Goal: Task Accomplishment & Management: Use online tool/utility

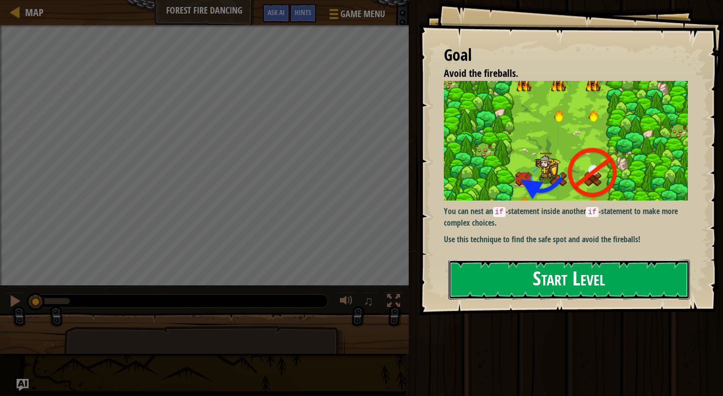
click at [562, 291] on button "Start Level" at bounding box center [569, 280] width 242 height 40
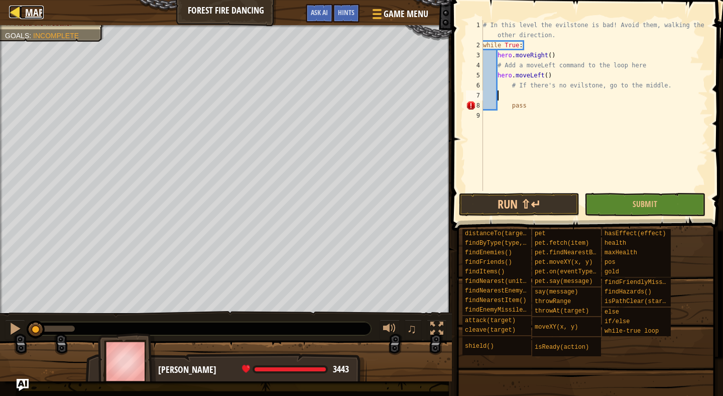
click at [16, 12] on div at bounding box center [15, 12] width 13 height 13
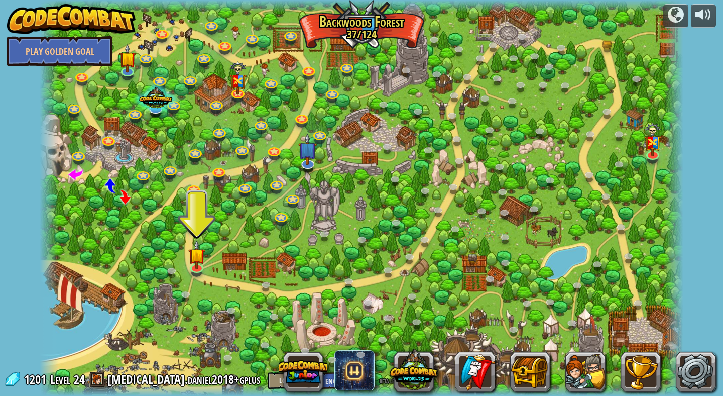
click at [208, 267] on div at bounding box center [362, 198] width 644 height 396
click at [199, 264] on img at bounding box center [196, 247] width 17 height 39
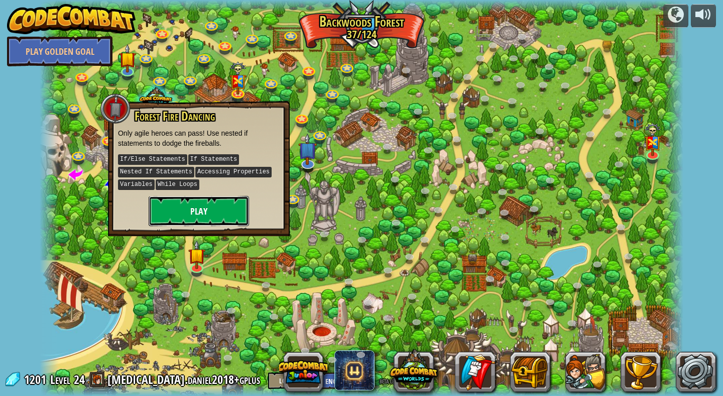
click at [222, 210] on button "Play" at bounding box center [199, 211] width 100 height 30
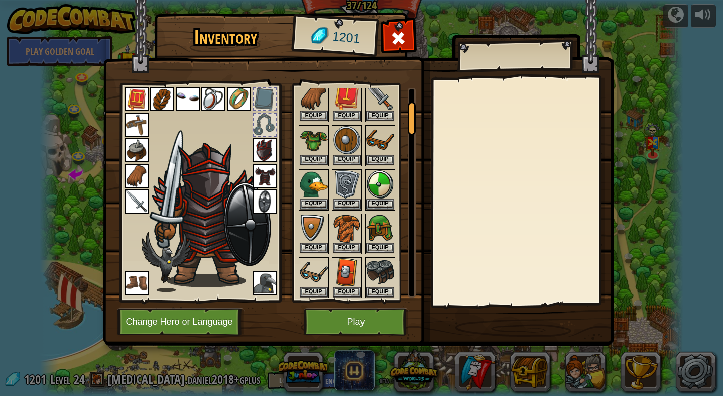
scroll to position [83, 0]
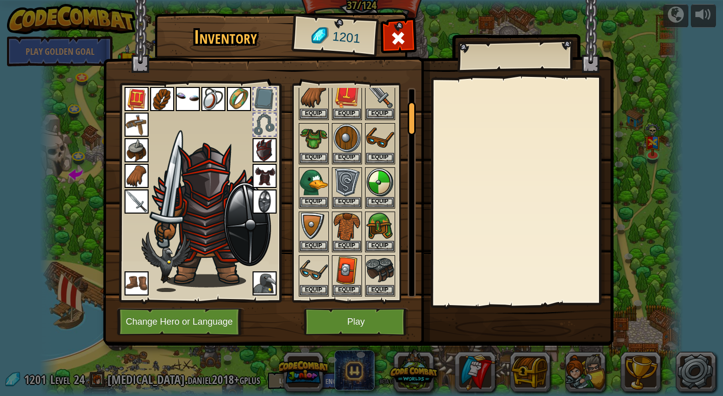
click at [139, 276] on img at bounding box center [137, 283] width 24 height 24
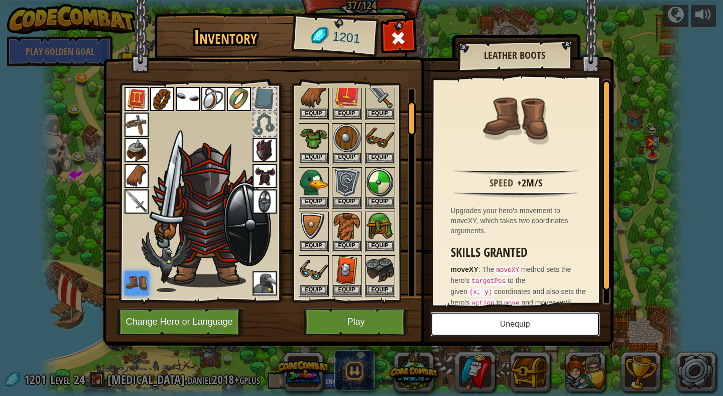
click at [487, 330] on button "Unequip" at bounding box center [515, 323] width 170 height 25
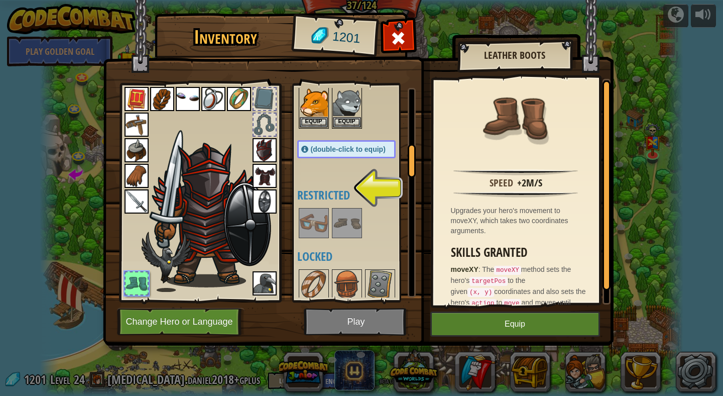
scroll to position [392, 0]
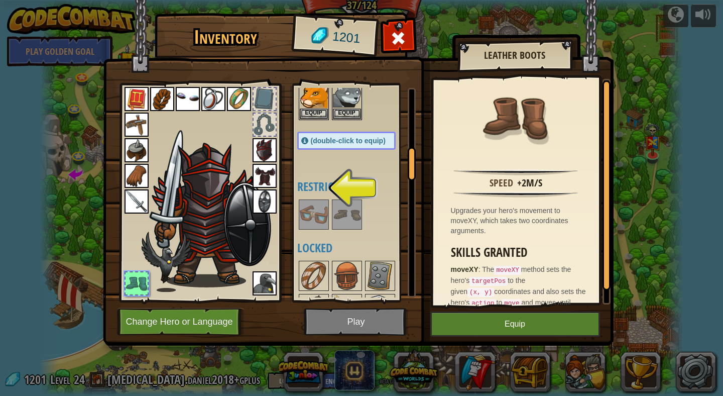
click at [358, 210] on img at bounding box center [347, 214] width 28 height 28
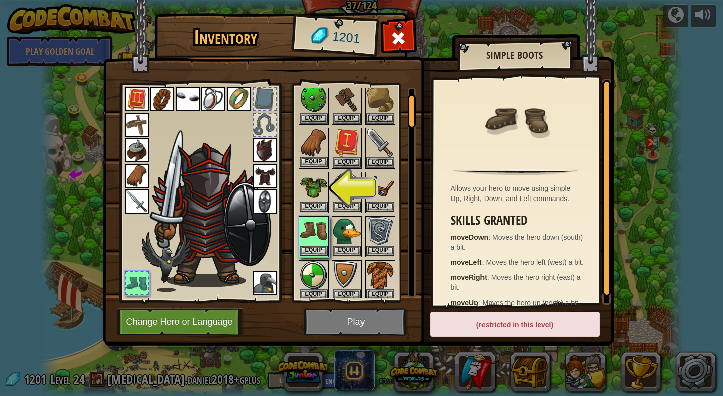
scroll to position [0, 0]
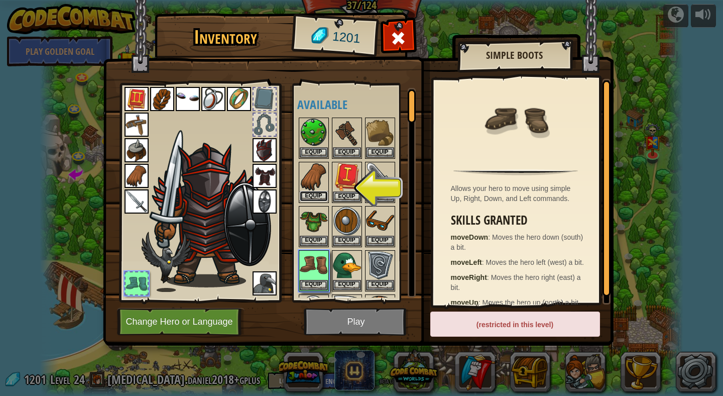
click at [315, 198] on button "Equip" at bounding box center [314, 196] width 28 height 11
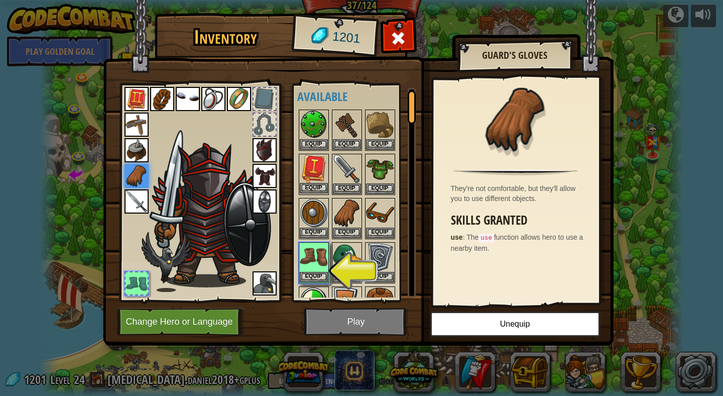
scroll to position [10, 0]
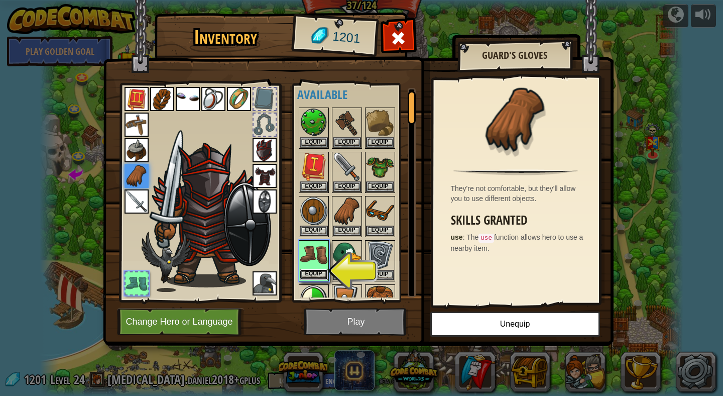
click at [306, 279] on button "Equip" at bounding box center [314, 274] width 28 height 11
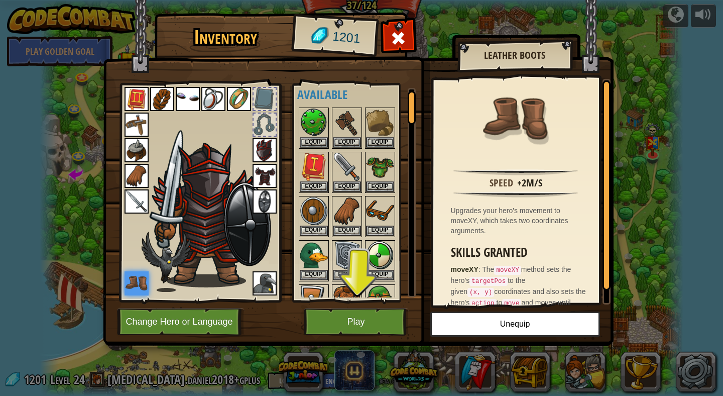
click at [133, 184] on img at bounding box center [137, 176] width 24 height 24
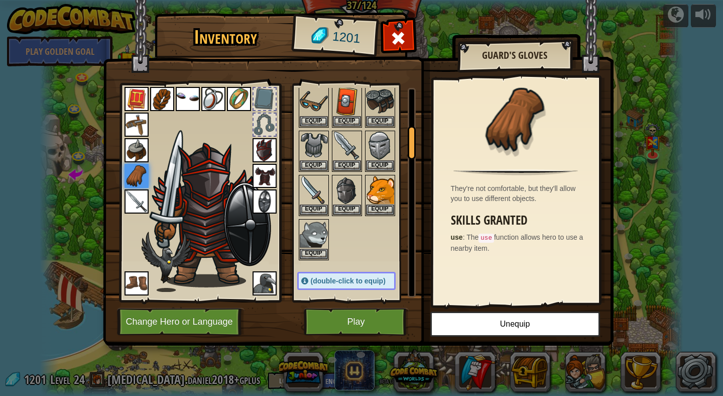
scroll to position [247, 0]
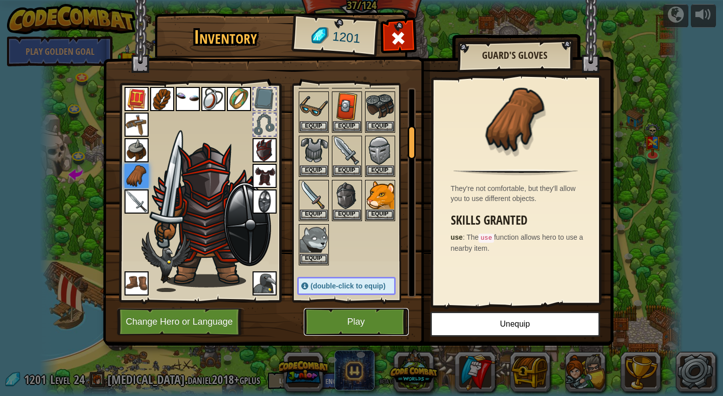
click at [353, 322] on button "Play" at bounding box center [356, 322] width 105 height 28
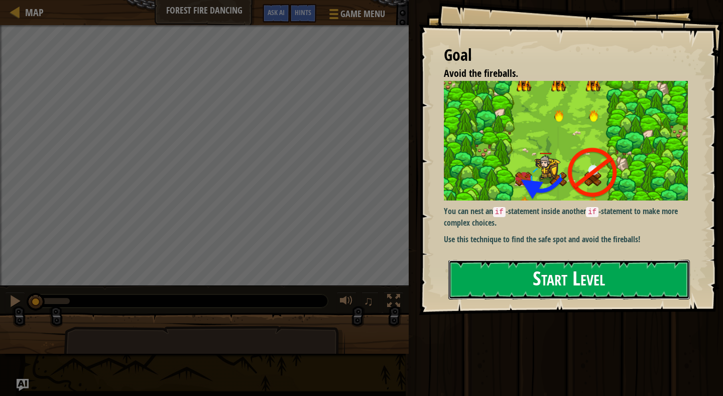
click at [617, 274] on button "Start Level" at bounding box center [569, 280] width 242 height 40
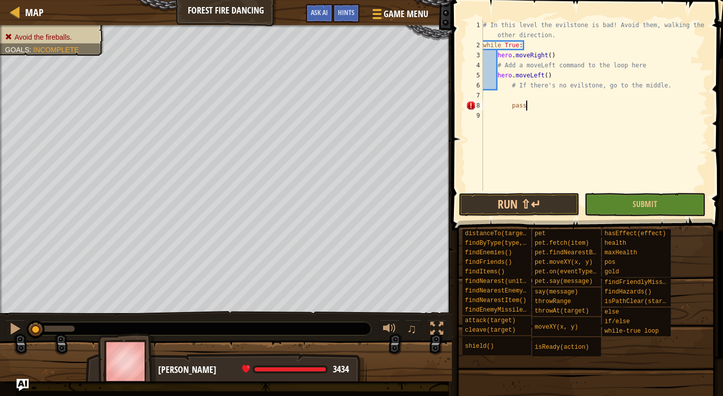
click at [535, 106] on div "# In this level the evilstone is bad! Avoid them, walking the other direction. …" at bounding box center [594, 120] width 227 height 201
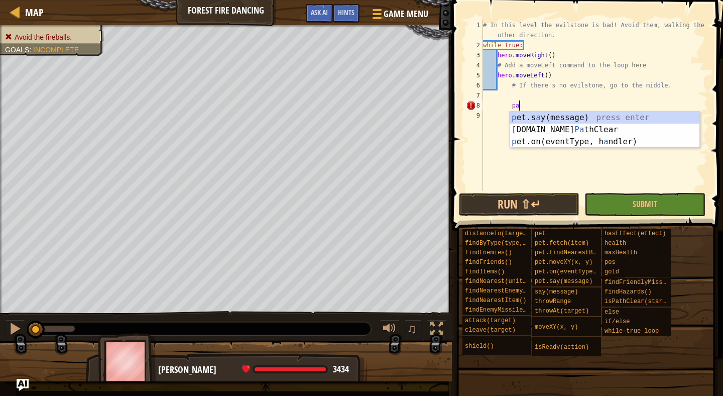
type textarea "p"
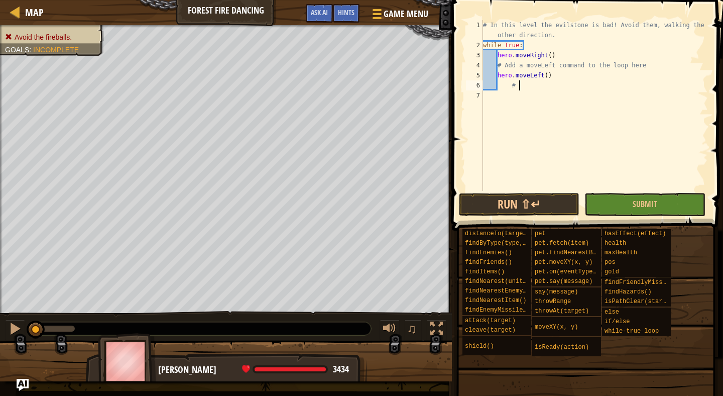
type textarea "#"
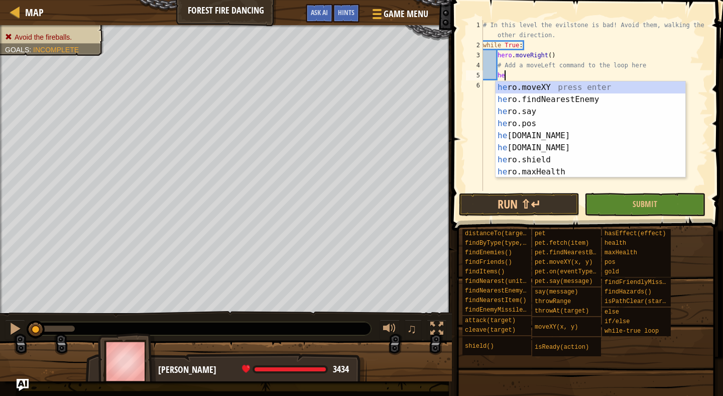
type textarea "h"
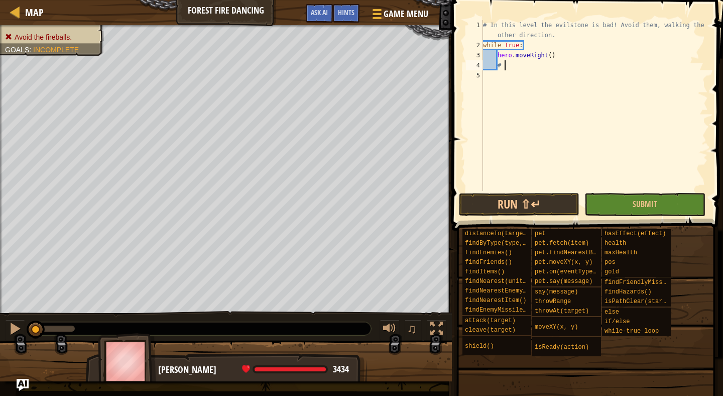
type textarea "#"
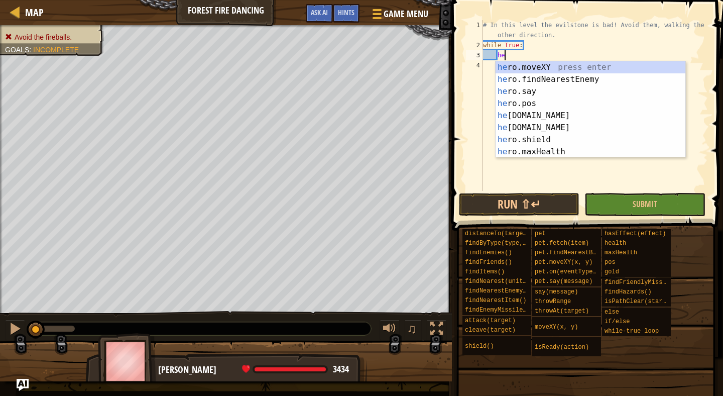
type textarea "h"
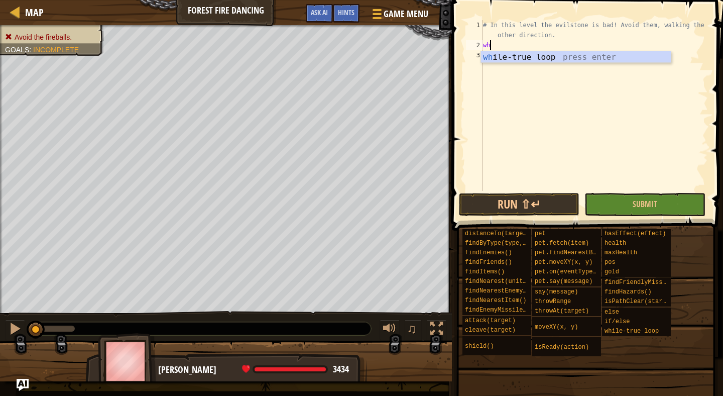
type textarea "w"
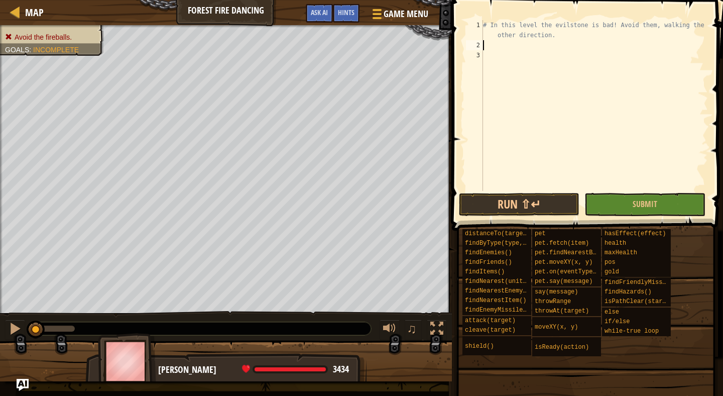
type textarea "# In this level the evilstone is bad! Avoid them, walking the other direction."
click at [493, 41] on div "# In this level the evilstone is bad! Avoid them, walking the other direction." at bounding box center [594, 120] width 227 height 201
click at [376, 8] on div at bounding box center [376, 14] width 14 height 15
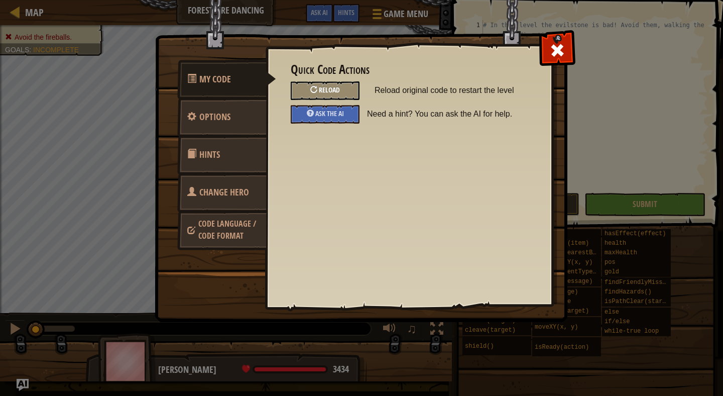
click at [328, 84] on div "Reload" at bounding box center [325, 90] width 69 height 19
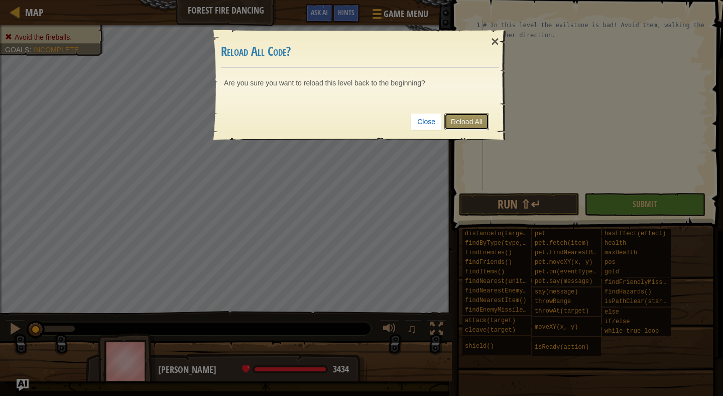
click at [456, 122] on link "Reload All" at bounding box center [466, 121] width 45 height 17
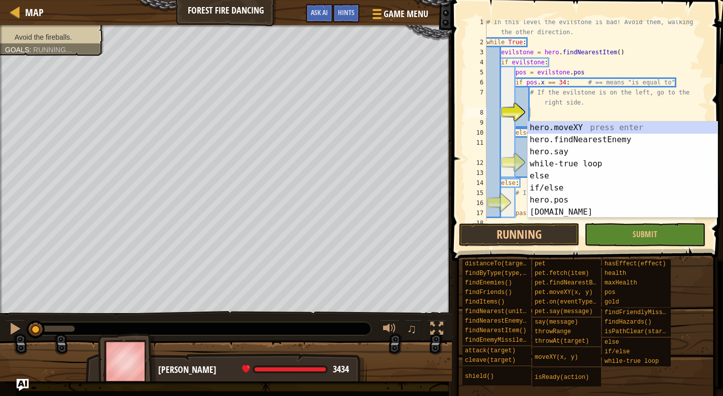
scroll to position [5, 0]
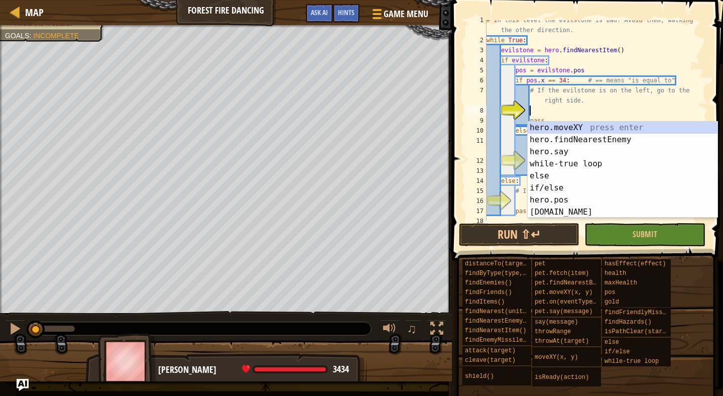
click at [583, 112] on div "# In this level the evilstone is bad! Avoid them, walking the other direction. …" at bounding box center [596, 130] width 223 height 231
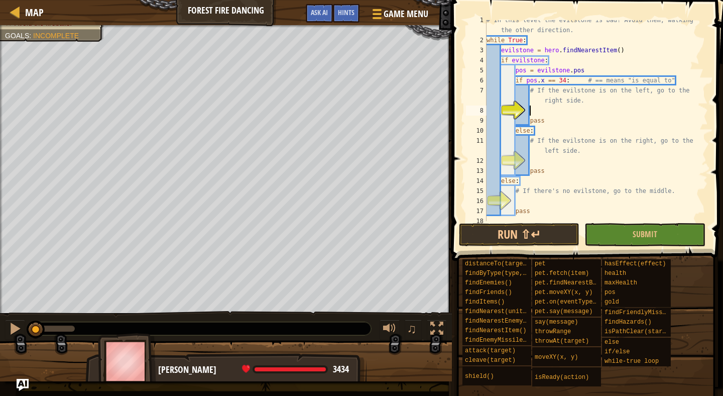
scroll to position [5, 4]
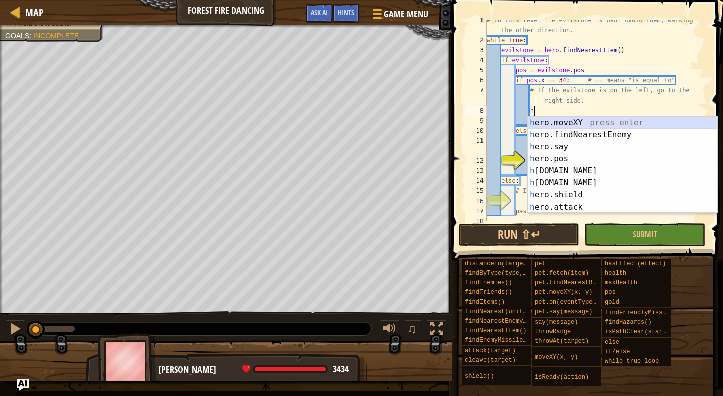
click at [594, 120] on div "h ero.moveXY press enter h ero.findNearestEnemy press enter h ero.say press ent…" at bounding box center [623, 176] width 190 height 121
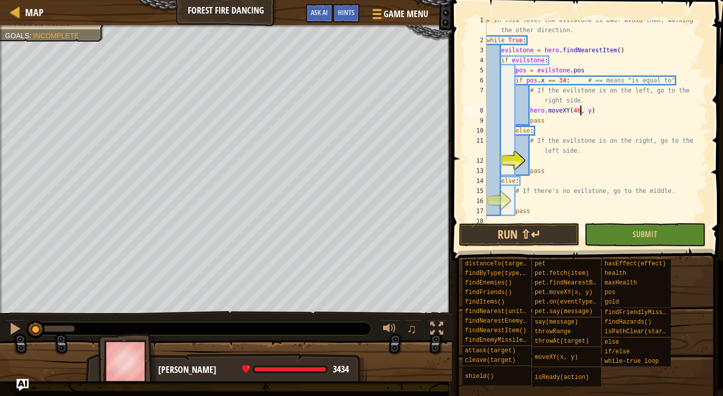
scroll to position [5, 8]
click at [594, 111] on div "# In this level the evilstone is bad! Avoid them, walking the other direction. …" at bounding box center [596, 130] width 223 height 231
click at [592, 112] on div "# In this level the evilstone is bad! Avoid them, walking the other direction. …" at bounding box center [596, 130] width 223 height 231
type textarea "hero.moveXY(46, 22)"
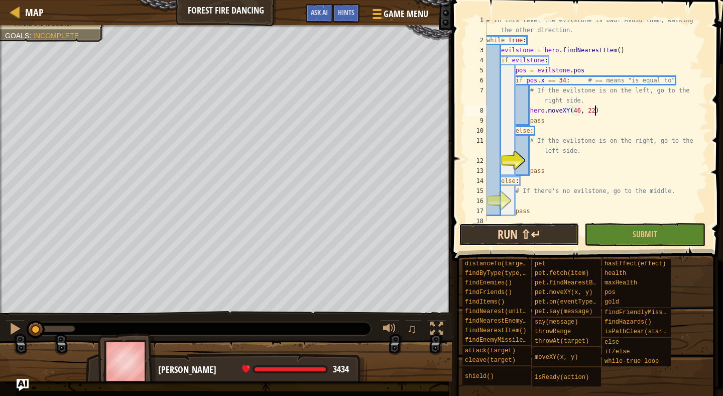
click at [514, 233] on button "Run ⇧↵" at bounding box center [519, 234] width 121 height 23
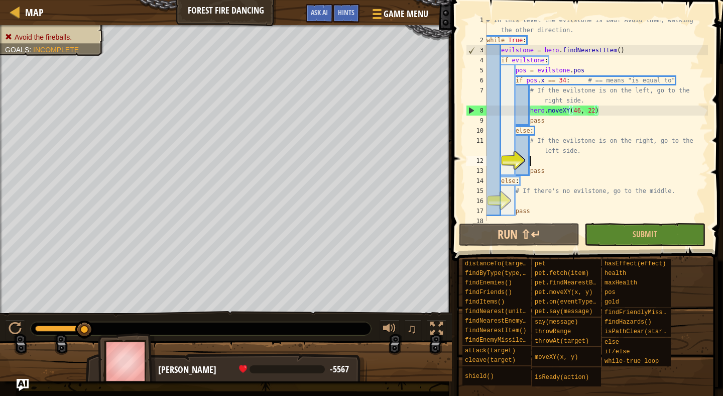
click at [533, 158] on div "# In this level the evilstone is bad! Avoid them, walking the other direction. …" at bounding box center [596, 130] width 223 height 231
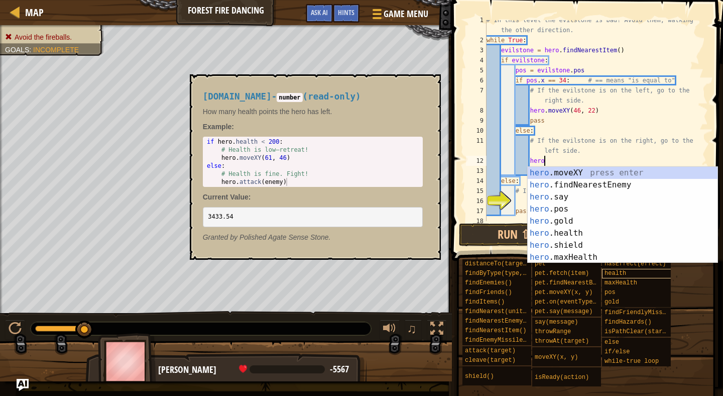
scroll to position [5, 5]
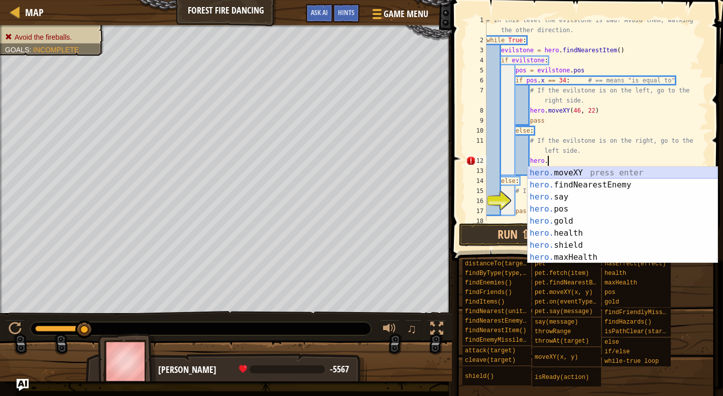
click at [569, 170] on div "hero. moveXY press enter hero. findNearestEnemy press enter hero. say press ent…" at bounding box center [623, 227] width 190 height 121
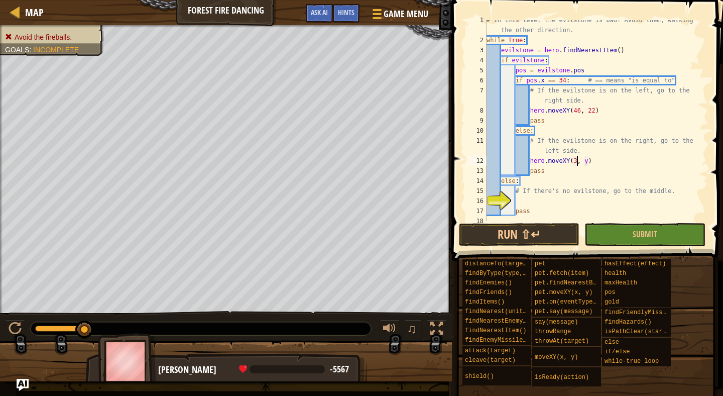
scroll to position [5, 8]
click at [591, 164] on div "# In this level the evilstone is bad! Avoid them, walking the other direction. …" at bounding box center [596, 130] width 223 height 231
type textarea "hero.moveXY(34, 23)"
click at [518, 204] on div "# In this level the evilstone is bad! Avoid them, walking the other direction. …" at bounding box center [596, 130] width 223 height 231
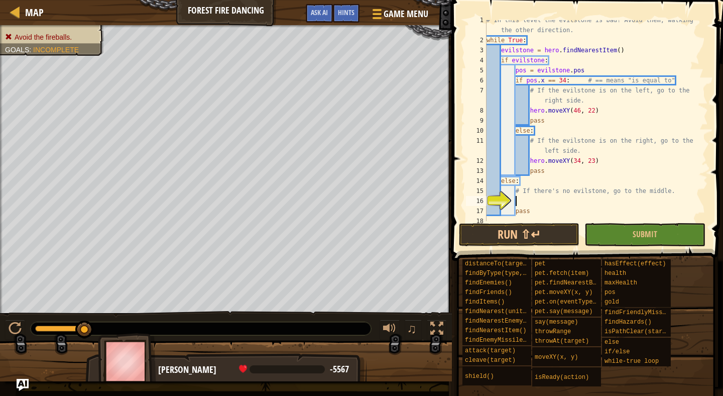
scroll to position [5, 2]
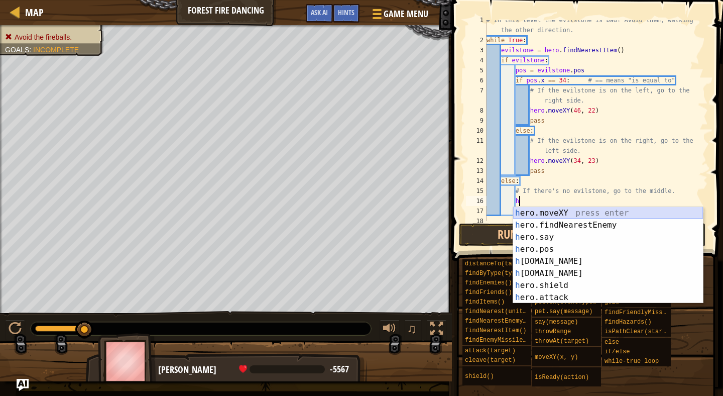
click at [544, 214] on div "h ero.moveXY press enter h ero.findNearestEnemy press enter h ero.say press ent…" at bounding box center [608, 267] width 190 height 121
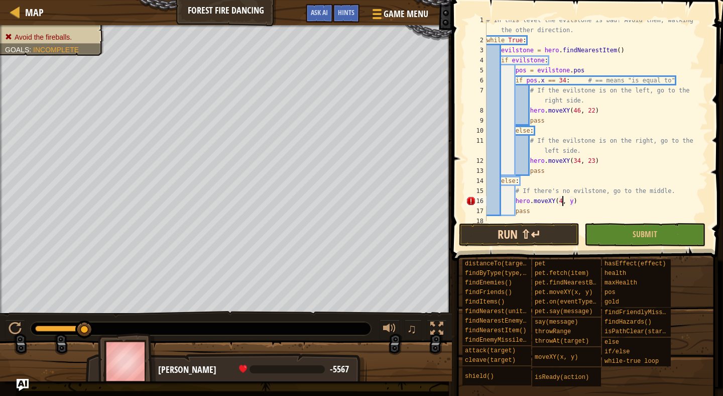
scroll to position [5, 7]
click at [578, 200] on div "# In this level the evilstone is bad! Avoid them, walking the other direction. …" at bounding box center [596, 130] width 223 height 231
type textarea "hero.moveXY(40, 22)"
click at [550, 237] on button "Run ⇧↵" at bounding box center [519, 234] width 121 height 23
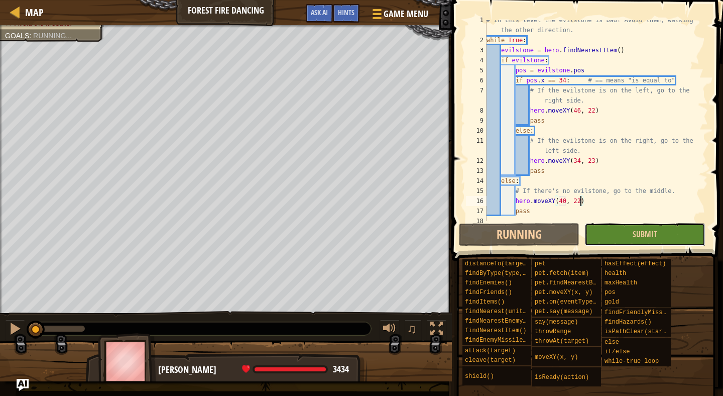
click at [623, 232] on button "Submit" at bounding box center [644, 234] width 121 height 23
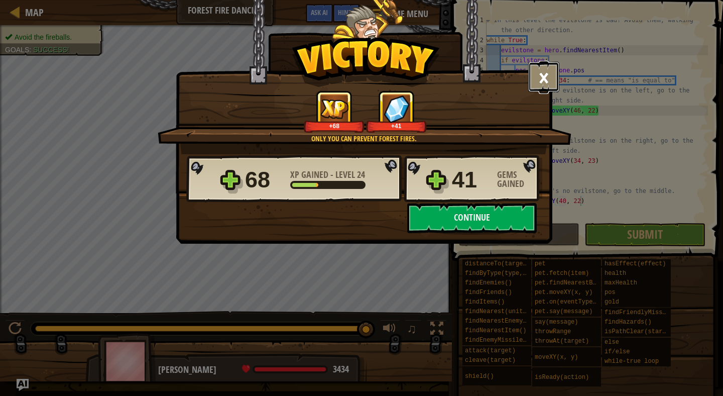
click at [547, 85] on button "×" at bounding box center [543, 77] width 31 height 30
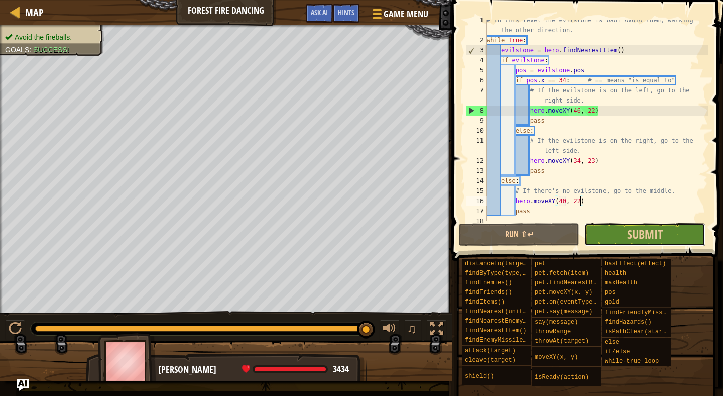
click at [684, 227] on button "Submit" at bounding box center [644, 234] width 121 height 23
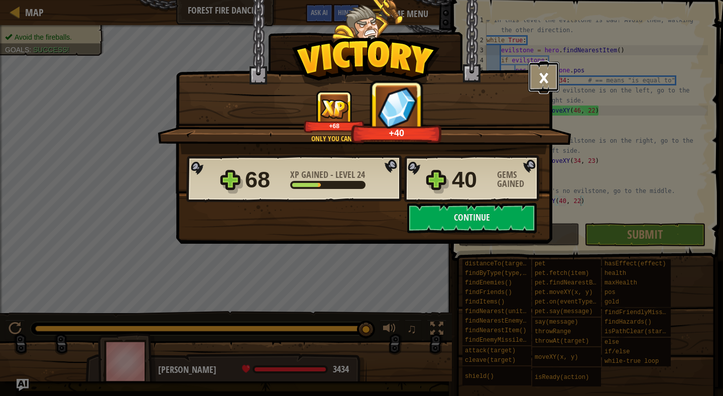
click at [554, 73] on button "×" at bounding box center [543, 77] width 31 height 30
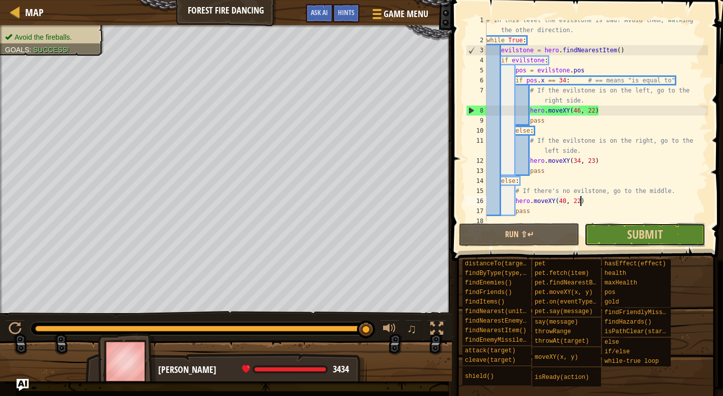
click at [614, 231] on button "Submit" at bounding box center [644, 234] width 121 height 23
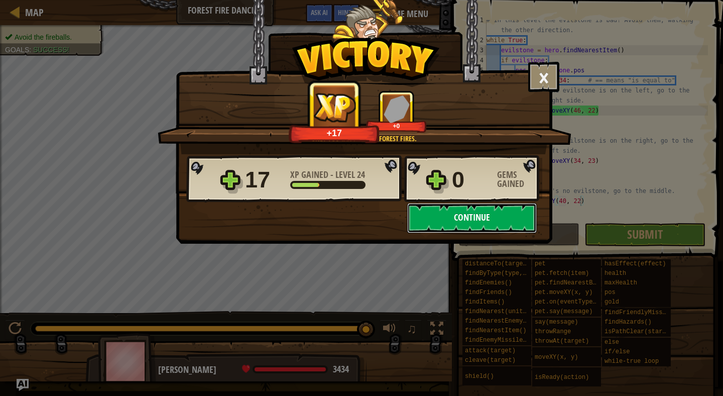
click at [518, 215] on button "Continue" at bounding box center [472, 218] width 130 height 30
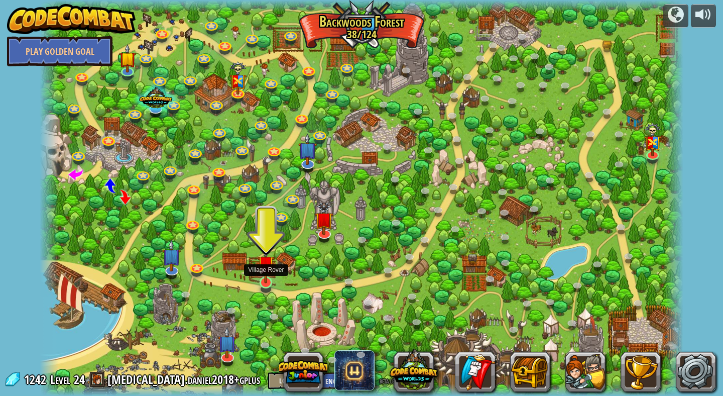
click at [258, 274] on img at bounding box center [266, 264] width 17 height 39
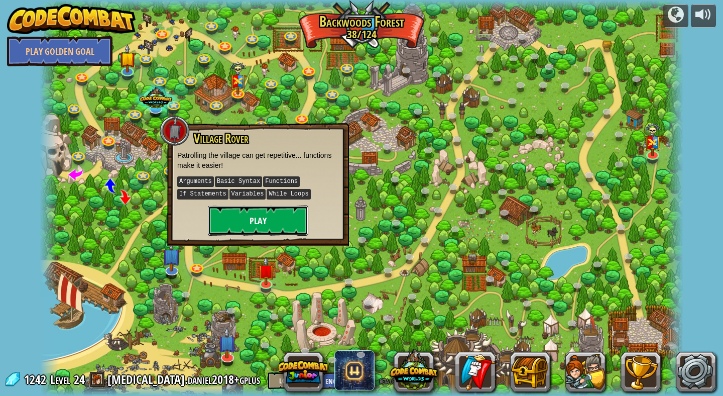
click at [256, 208] on button "Play" at bounding box center [258, 220] width 100 height 30
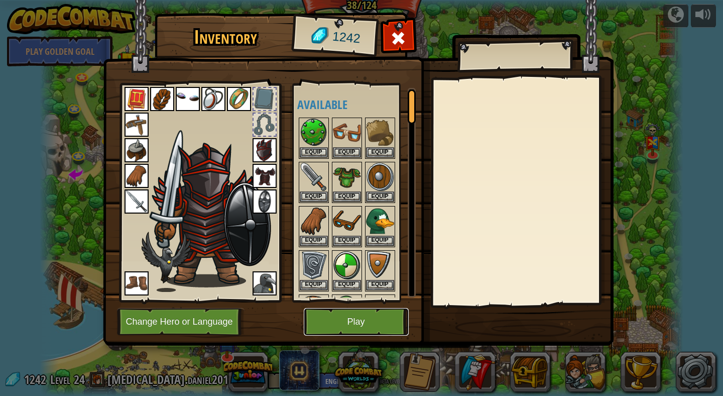
click at [364, 322] on button "Play" at bounding box center [356, 322] width 105 height 28
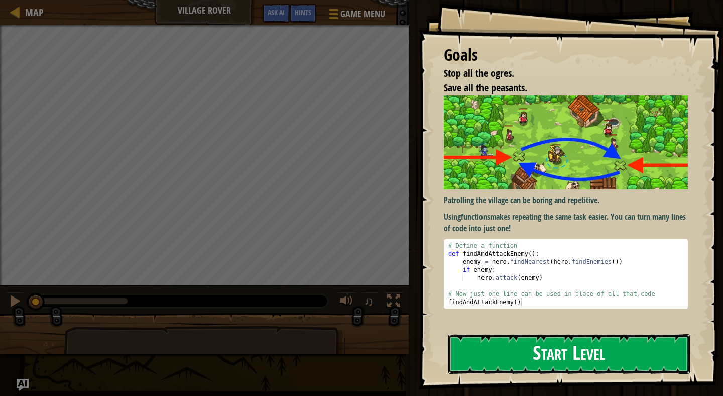
click at [544, 344] on button "Start Level" at bounding box center [569, 354] width 242 height 40
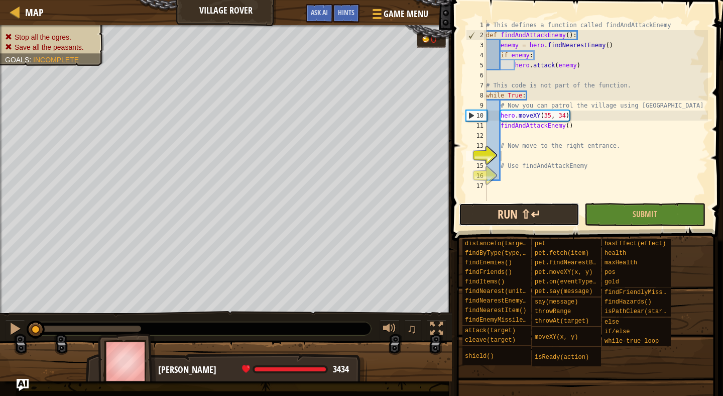
click at [509, 221] on button "Run ⇧↵" at bounding box center [519, 214] width 121 height 23
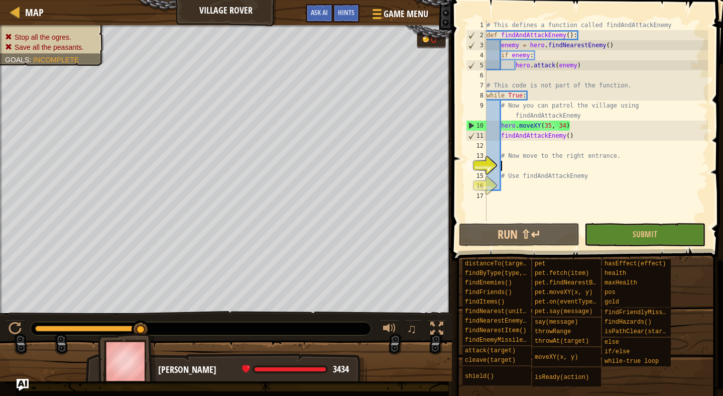
scroll to position [5, 1]
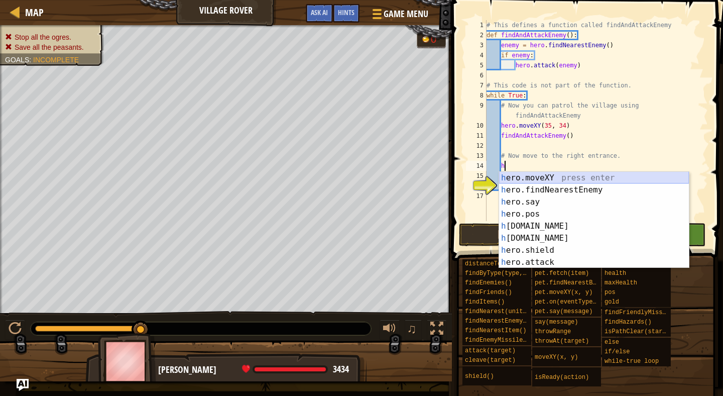
click at [519, 175] on div "h ero.moveXY press enter h ero.findNearestEnemy press enter h ero.say press ent…" at bounding box center [594, 232] width 190 height 121
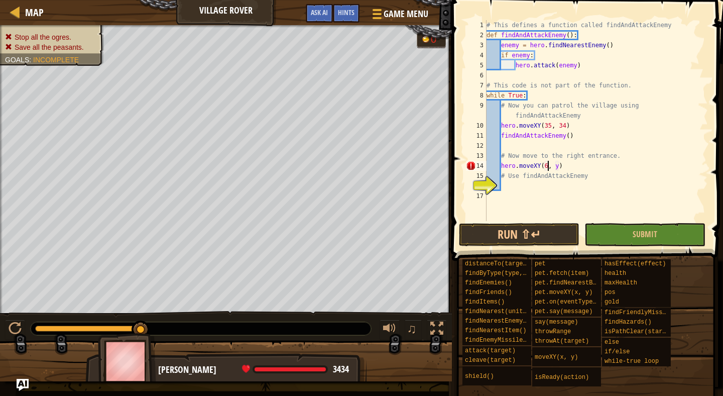
scroll to position [5, 6]
click at [563, 168] on div "# This defines a function called findAndAttackEnemy def findAndAttackEnemy ( ) …" at bounding box center [596, 130] width 223 height 221
type textarea "hero.moveXY(60, 31)"
click at [522, 232] on button "Run ⇧↵" at bounding box center [519, 234] width 121 height 23
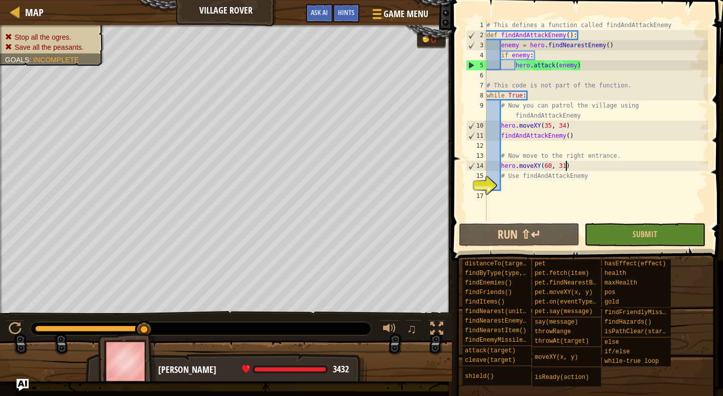
click at [513, 185] on div "# This defines a function called findAndAttackEnemy def findAndAttackEnemy ( ) …" at bounding box center [596, 130] width 223 height 221
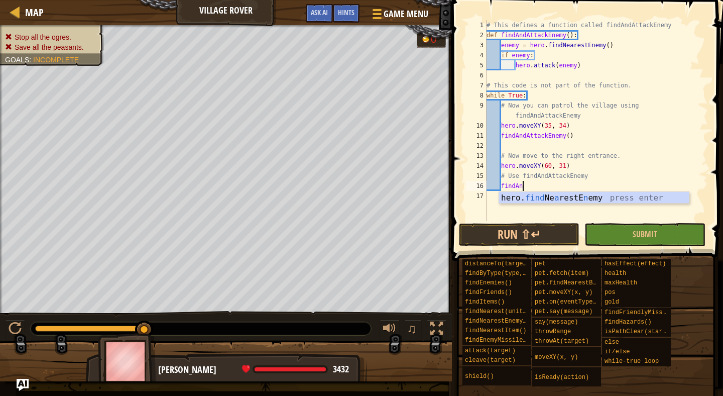
scroll to position [5, 3]
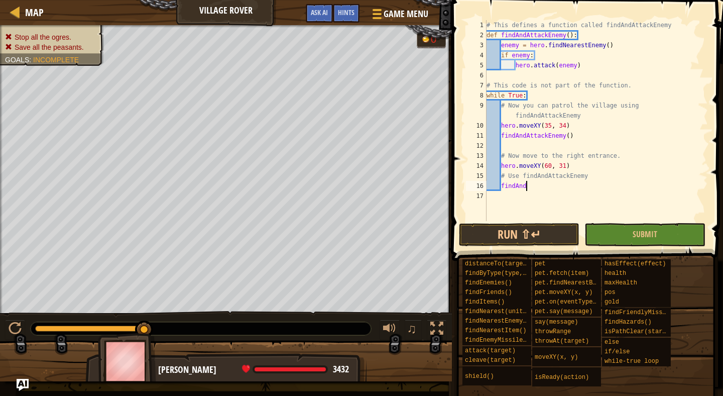
type textarea "findAn"
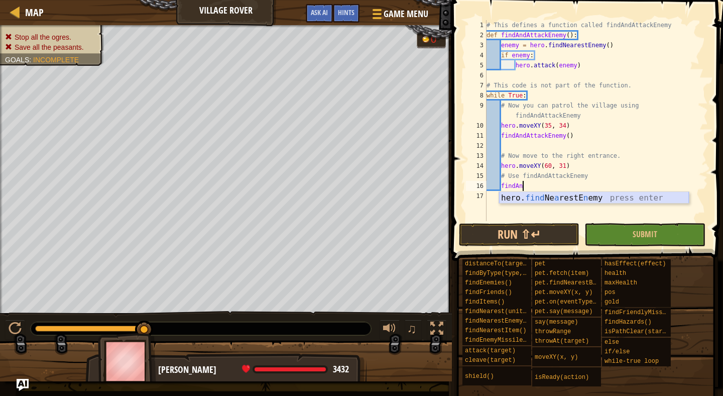
click at [542, 199] on div "hero. find Ne a restE n emy press enter" at bounding box center [594, 210] width 190 height 36
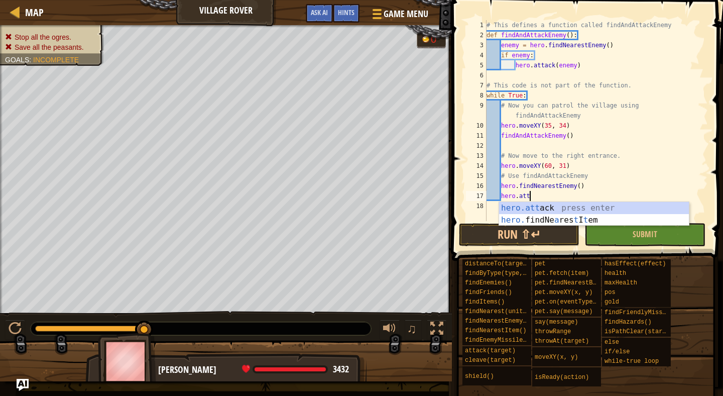
scroll to position [5, 3]
click at [547, 208] on div "hero.att ack press enter hero. findNe a res t I t em press enter" at bounding box center [594, 226] width 190 height 48
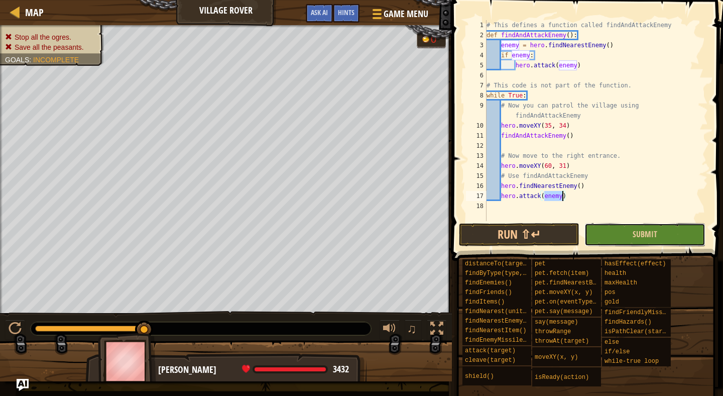
click at [617, 230] on button "Submit" at bounding box center [644, 234] width 121 height 23
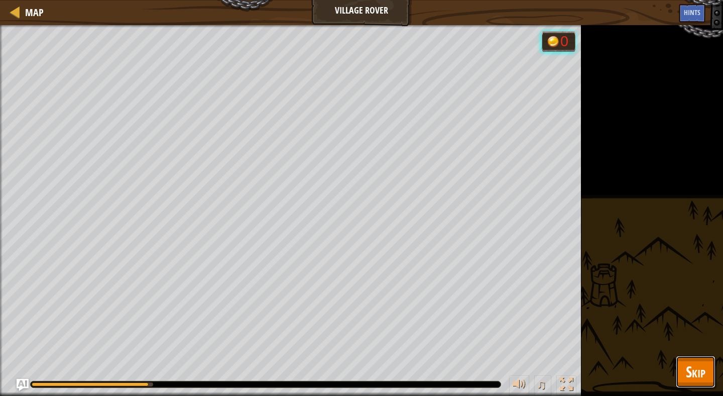
click at [694, 363] on span "Skip" at bounding box center [696, 371] width 20 height 21
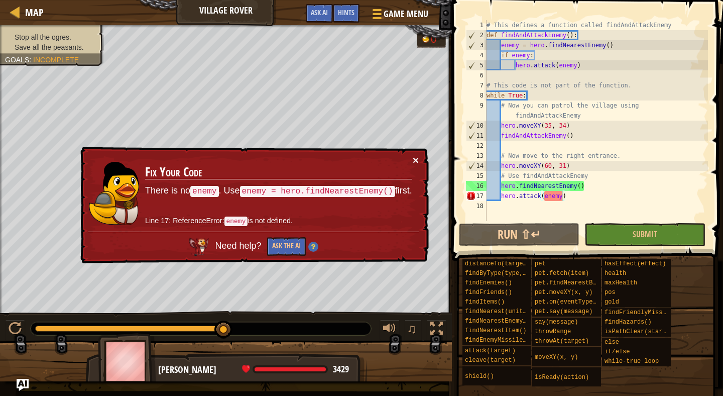
click at [414, 165] on button "×" at bounding box center [416, 160] width 6 height 11
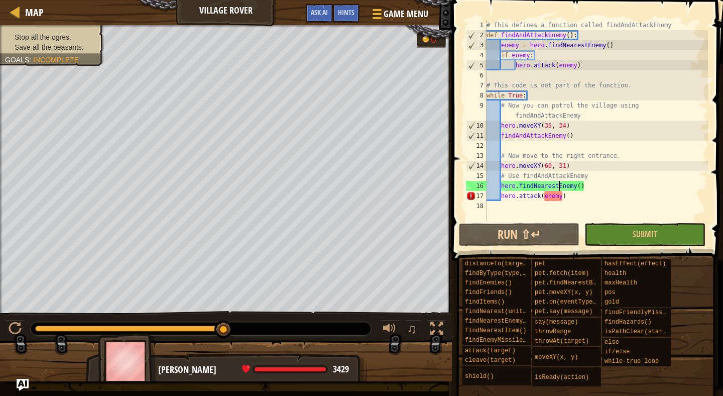
click at [558, 186] on div "# This defines a function called findAndAttackEnemy def findAndAttackEnemy ( ) …" at bounding box center [596, 130] width 223 height 221
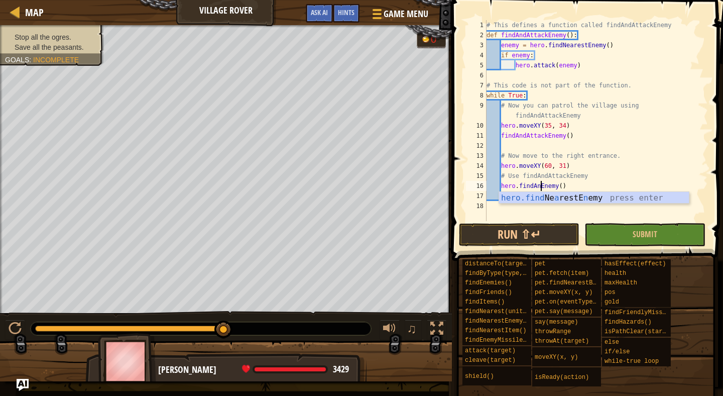
scroll to position [5, 5]
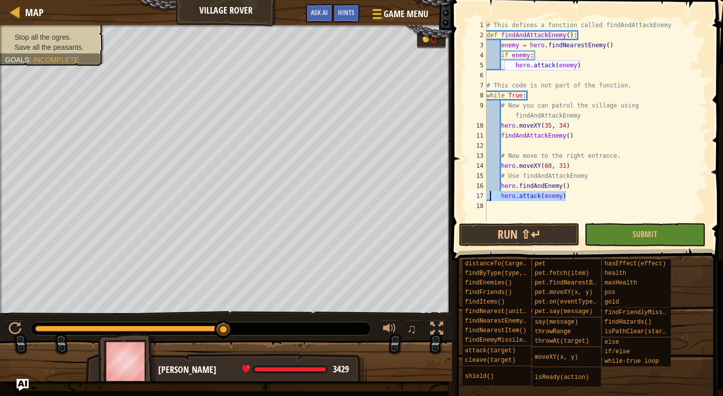
drag, startPoint x: 571, startPoint y: 196, endPoint x: 487, endPoint y: 195, distance: 84.9
click at [487, 195] on div "# This defines a function called findAndAttackEnemy def findAndAttackEnemy ( ) …" at bounding box center [596, 130] width 223 height 221
type textarea "hero.attack(enemy)"
click at [515, 185] on div "# This defines a function called findAndAttackEnemy def findAndAttackEnemy ( ) …" at bounding box center [596, 130] width 223 height 221
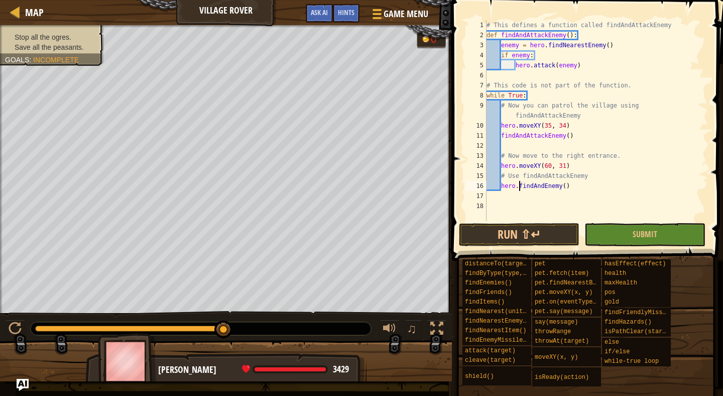
click at [518, 186] on div "# This defines a function called findAndAttackEnemy def findAndAttackEnemy ( ) …" at bounding box center [596, 130] width 223 height 221
click at [525, 185] on div "# This defines a function called findAndAttackEnemy def findAndAttackEnemy ( ) …" at bounding box center [596, 130] width 223 height 221
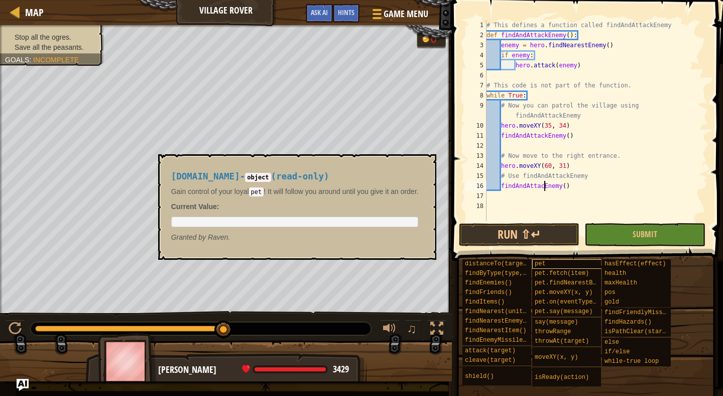
scroll to position [5, 5]
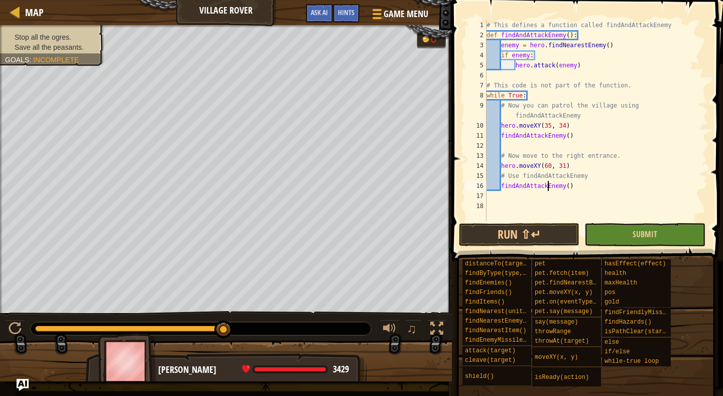
type textarea "findAndAttackEnemy()"
click at [615, 240] on button "Submit" at bounding box center [644, 234] width 121 height 23
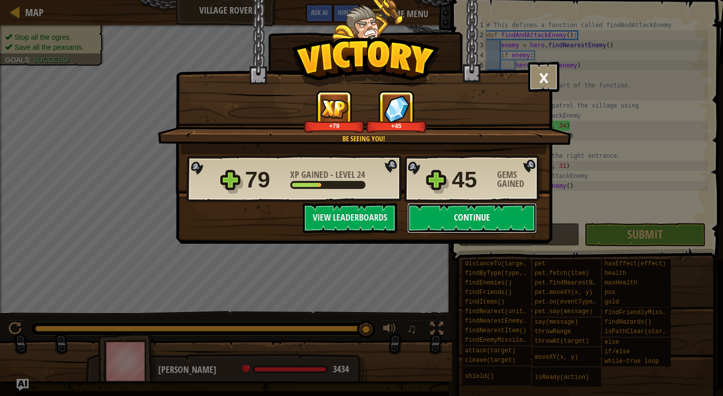
click at [475, 210] on button "Continue" at bounding box center [472, 218] width 130 height 30
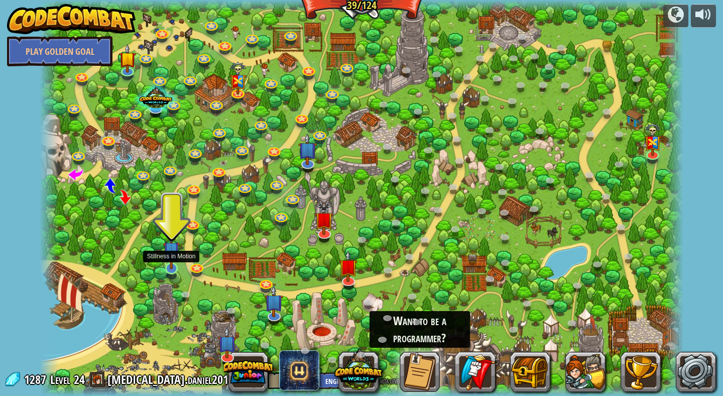
click at [164, 269] on img at bounding box center [171, 249] width 17 height 39
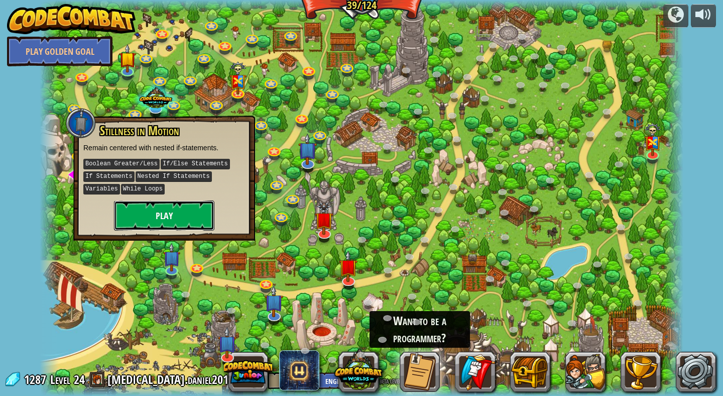
click at [166, 201] on button "Play" at bounding box center [164, 215] width 100 height 30
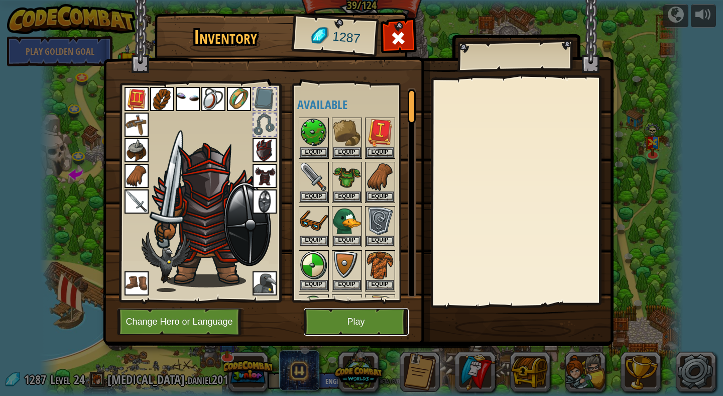
click at [332, 324] on button "Play" at bounding box center [356, 322] width 105 height 28
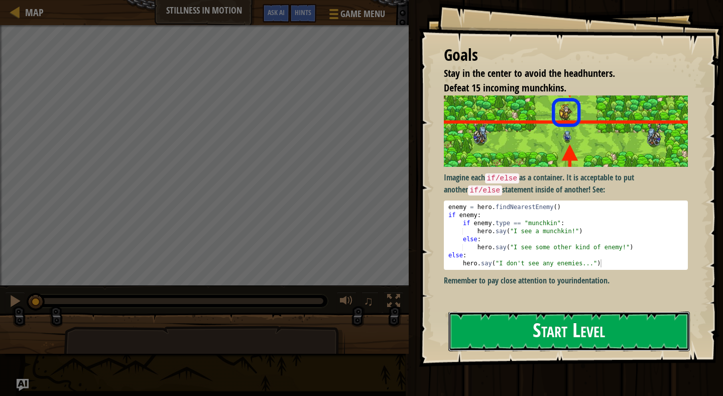
click at [462, 330] on button "Start Level" at bounding box center [569, 331] width 242 height 40
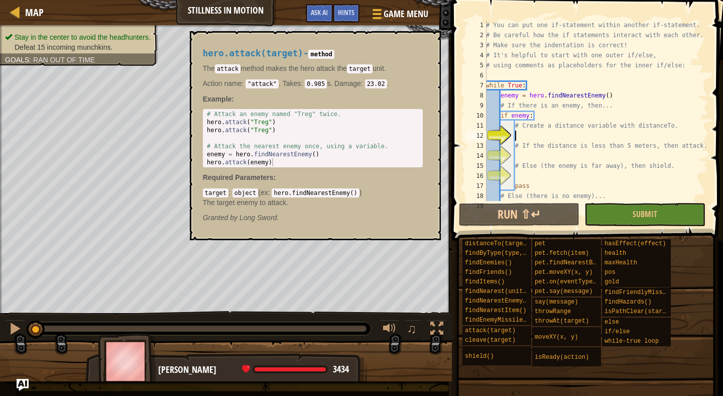
scroll to position [20, 0]
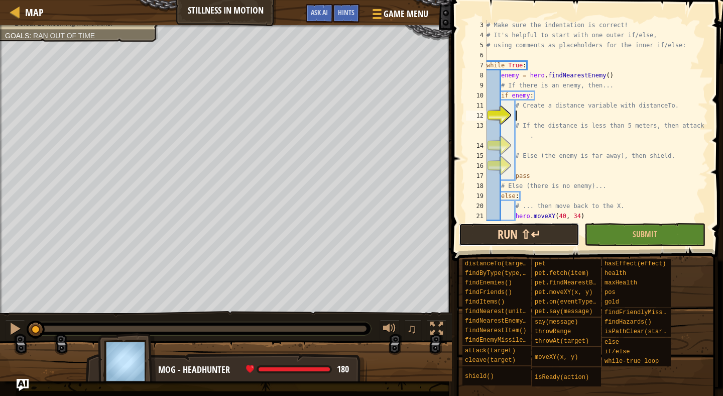
click at [563, 236] on button "Run ⇧↵" at bounding box center [519, 234] width 121 height 23
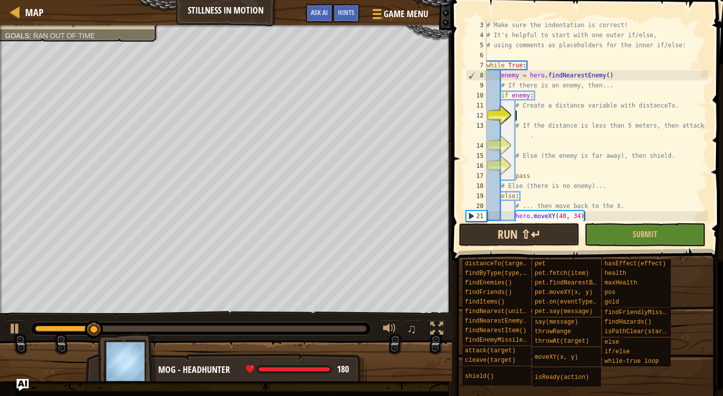
scroll to position [5, 2]
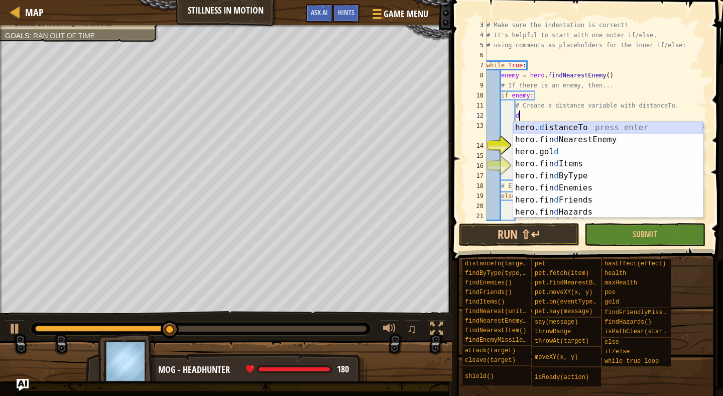
click at [557, 131] on div "hero. d istanceTo press enter hero.fin d NearestEnemy press enter hero.gol d pr…" at bounding box center [608, 182] width 190 height 121
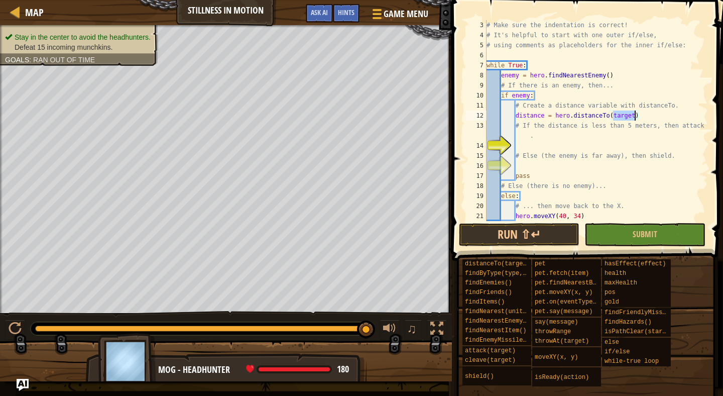
type textarea "distance = hero.distanceTo(target)"
